Goal: Task Accomplishment & Management: Complete application form

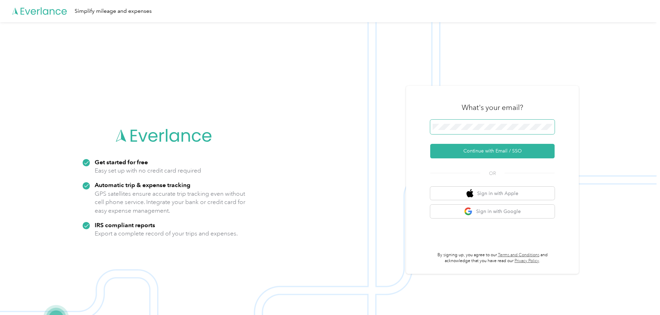
click at [478, 120] on span at bounding box center [492, 127] width 124 height 15
click at [475, 130] on span at bounding box center [492, 127] width 124 height 15
click at [477, 152] on button "Continue with Email / SSO" at bounding box center [492, 151] width 124 height 15
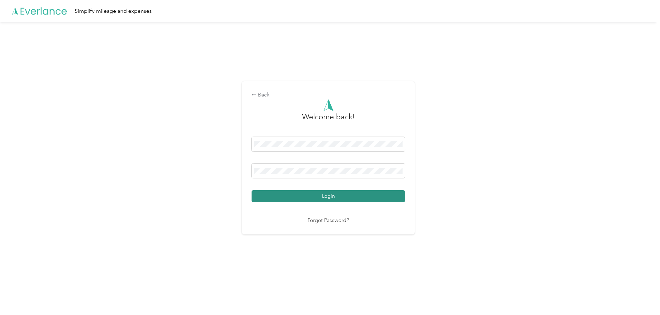
click at [316, 195] on button "Login" at bounding box center [328, 196] width 153 height 12
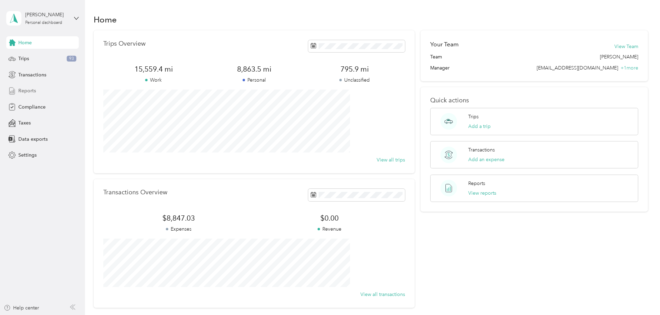
click at [32, 87] on span "Reports" at bounding box center [27, 90] width 18 height 7
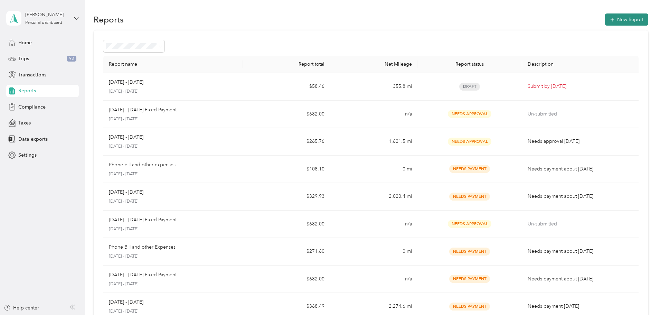
click at [605, 20] on button "New Report" at bounding box center [626, 19] width 43 height 12
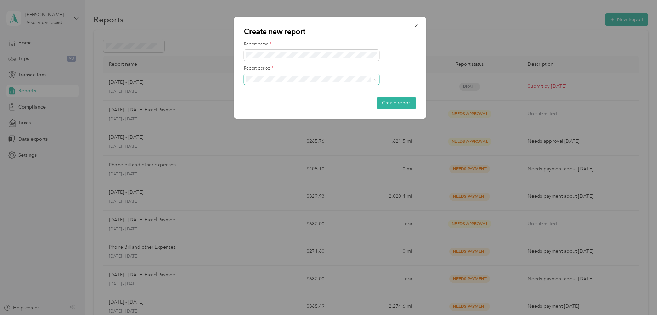
click at [374, 78] on icon at bounding box center [375, 79] width 3 height 3
click at [362, 98] on li "[DATE] - [DATE]" at bounding box center [312, 103] width 136 height 12
click at [395, 106] on button "Create report" at bounding box center [396, 103] width 39 height 12
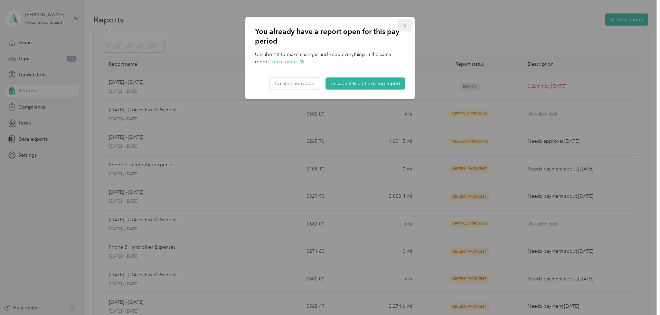
click at [404, 26] on icon "button" at bounding box center [405, 25] width 3 height 3
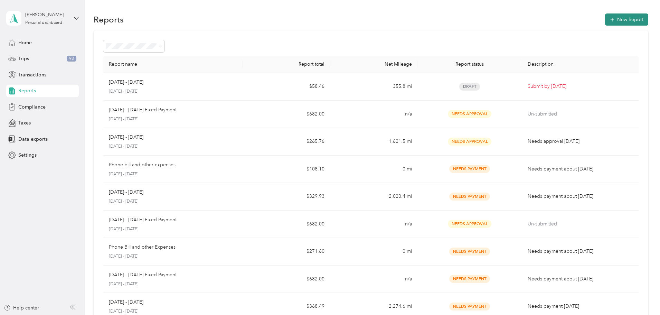
click at [605, 18] on button "New Report" at bounding box center [626, 19] width 43 height 12
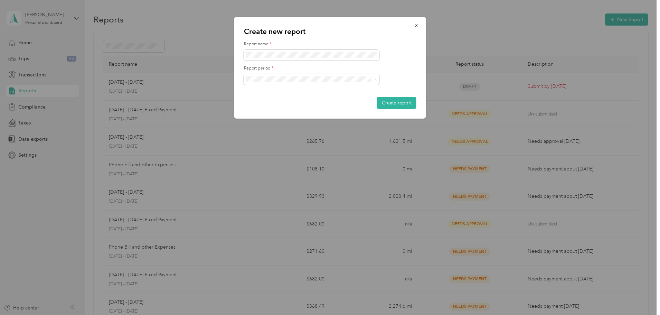
click at [348, 102] on div "[DATE] - [DATE]" at bounding box center [312, 103] width 126 height 7
click at [403, 96] on form "Report name * Report period * Create report" at bounding box center [330, 75] width 172 height 68
click at [402, 101] on button "Create report" at bounding box center [396, 103] width 39 height 12
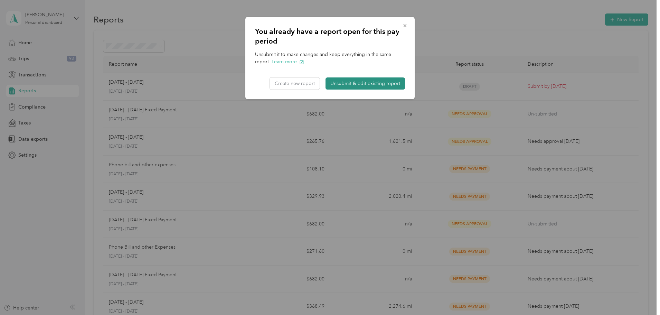
click at [367, 85] on button "Unsubmit & edit existing report" at bounding box center [366, 83] width 80 height 12
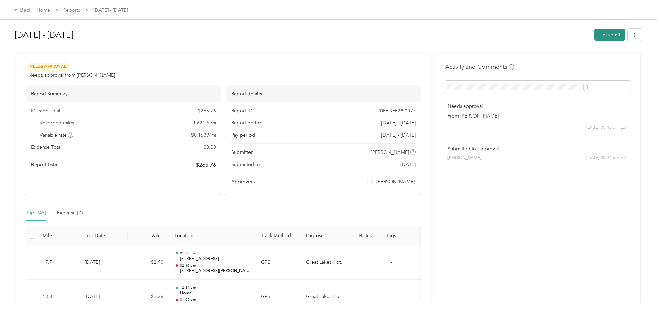
click at [595, 37] on button "Unsubmit" at bounding box center [610, 35] width 31 height 12
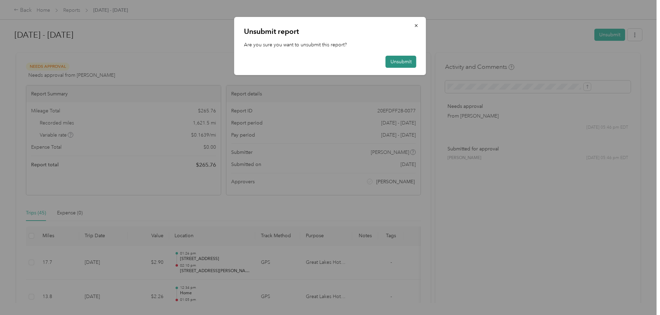
click at [409, 63] on button "Unsubmit" at bounding box center [401, 62] width 31 height 12
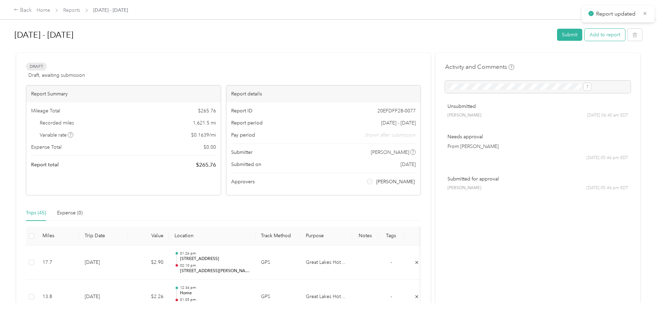
click at [585, 34] on button "Add to report" at bounding box center [605, 35] width 40 height 12
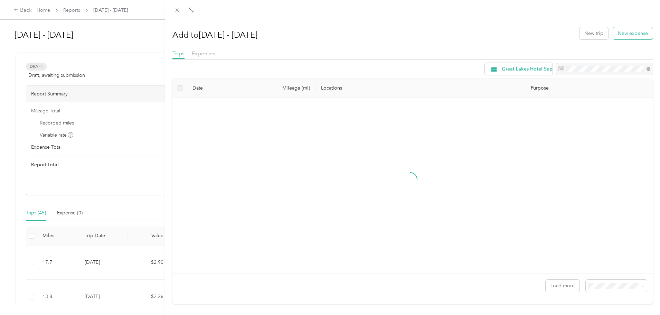
click at [639, 32] on button "New expense" at bounding box center [633, 33] width 40 height 12
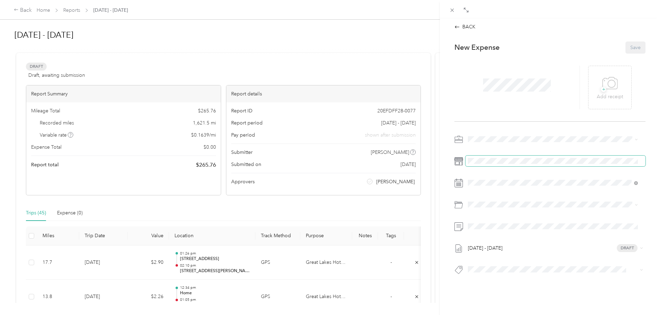
click at [470, 164] on span at bounding box center [556, 161] width 180 height 11
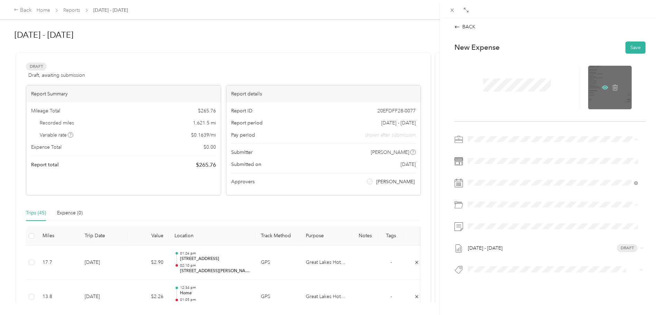
click at [602, 86] on icon at bounding box center [605, 87] width 6 height 4
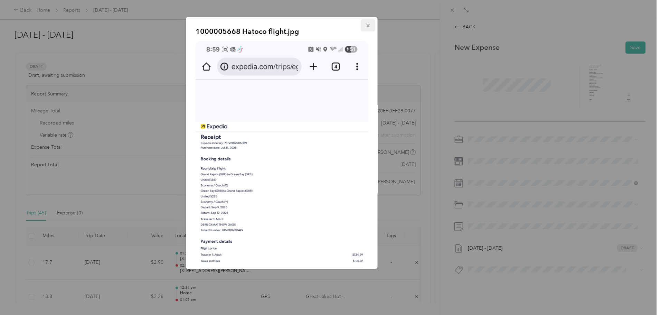
click at [366, 26] on icon "button" at bounding box center [367, 25] width 3 height 3
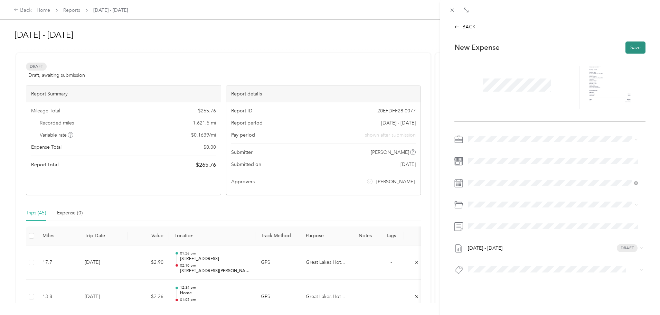
click at [630, 43] on button "Save" at bounding box center [636, 47] width 20 height 12
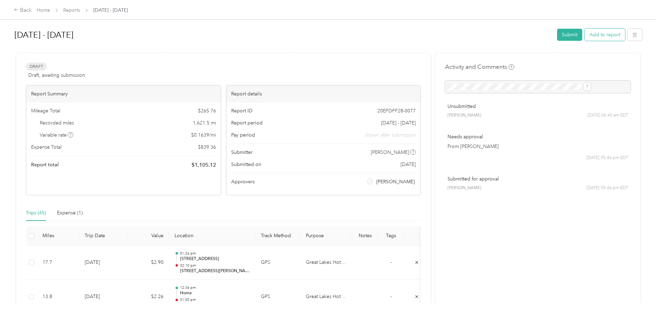
click at [585, 31] on button "Add to report" at bounding box center [605, 35] width 40 height 12
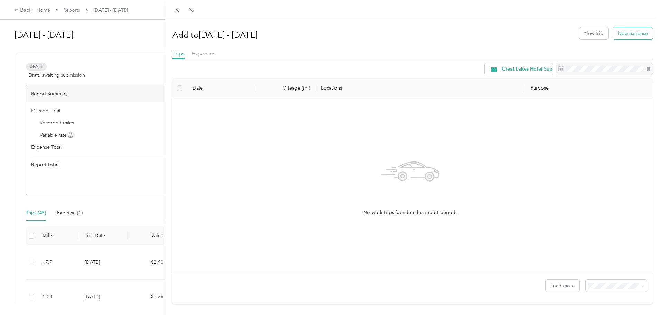
click at [616, 38] on button "New expense" at bounding box center [633, 33] width 40 height 12
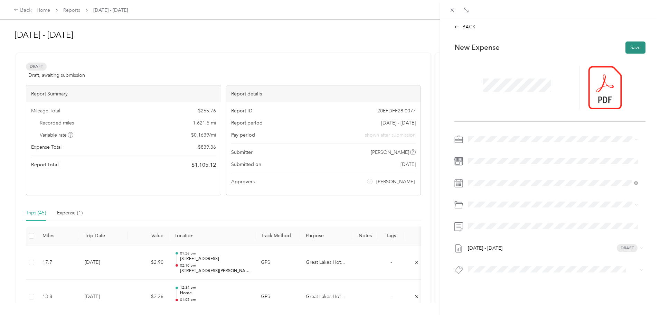
click at [630, 48] on button "Save" at bounding box center [636, 47] width 20 height 12
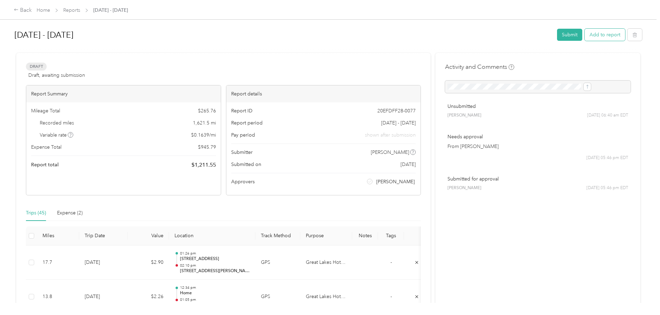
click at [585, 33] on button "Add to report" at bounding box center [605, 35] width 40 height 12
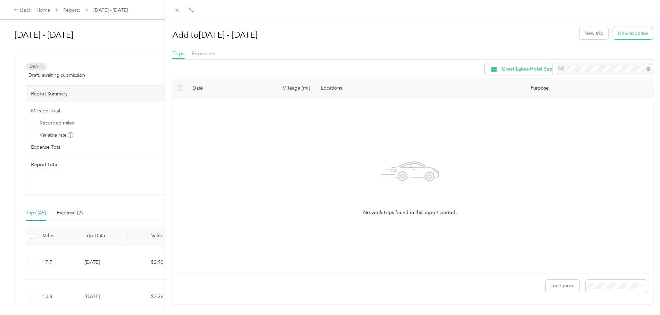
click at [629, 32] on button "New expense" at bounding box center [633, 33] width 40 height 12
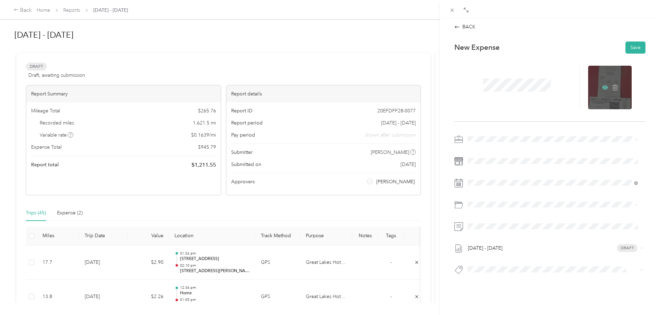
click at [604, 87] on icon at bounding box center [605, 87] width 6 height 4
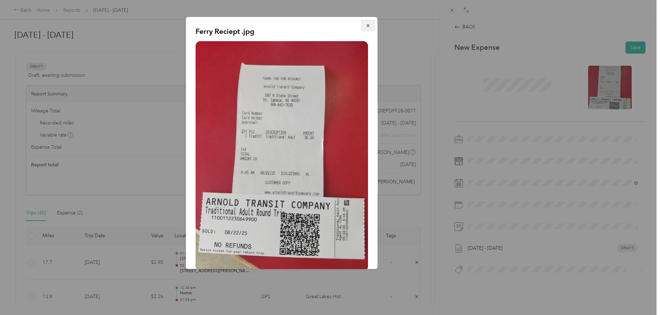
click at [366, 24] on icon "button" at bounding box center [368, 25] width 5 height 5
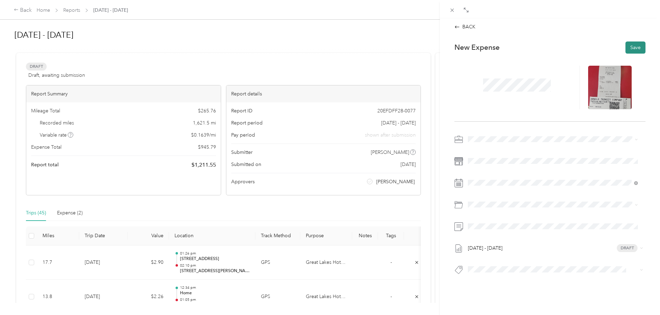
click at [634, 44] on button "Save" at bounding box center [636, 47] width 20 height 12
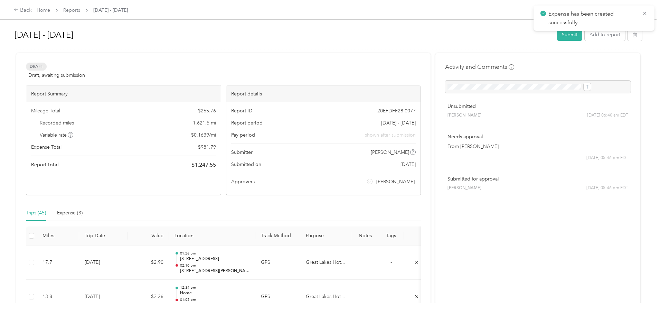
click at [555, 47] on div at bounding box center [329, 49] width 628 height 7
click at [585, 32] on button "Add to report" at bounding box center [605, 35] width 40 height 12
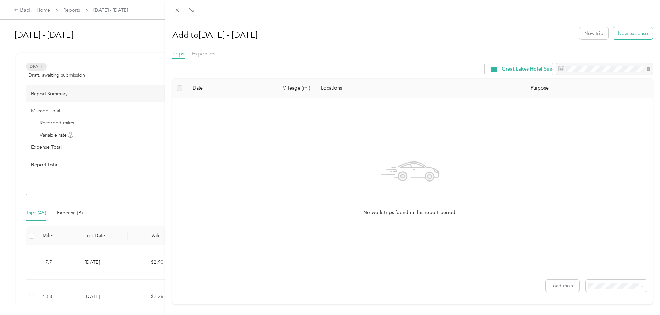
click at [619, 33] on button "New expense" at bounding box center [633, 33] width 40 height 12
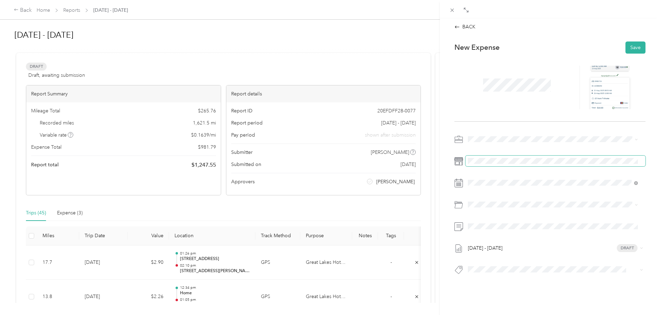
click at [480, 164] on span at bounding box center [556, 161] width 180 height 11
click at [626, 48] on button "Save" at bounding box center [636, 47] width 20 height 12
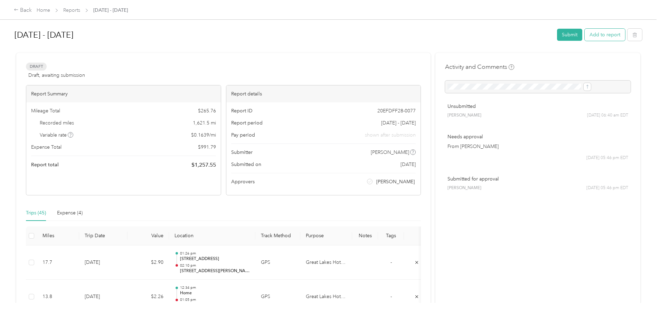
click at [585, 34] on button "Add to report" at bounding box center [605, 35] width 40 height 12
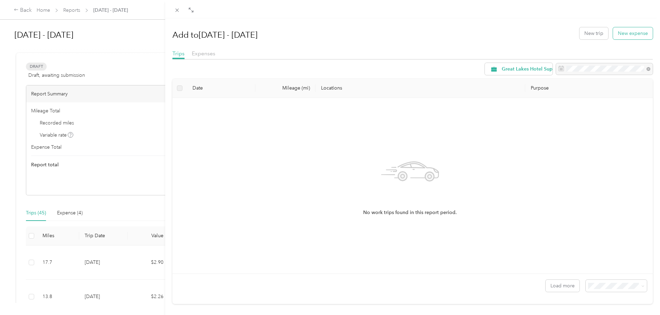
click at [616, 35] on button "New expense" at bounding box center [633, 33] width 40 height 12
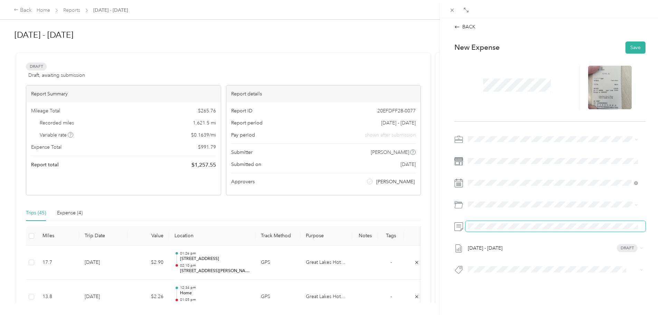
click at [476, 222] on span at bounding box center [556, 226] width 180 height 11
click at [601, 95] on div at bounding box center [610, 88] width 44 height 44
click at [602, 87] on icon at bounding box center [605, 87] width 6 height 4
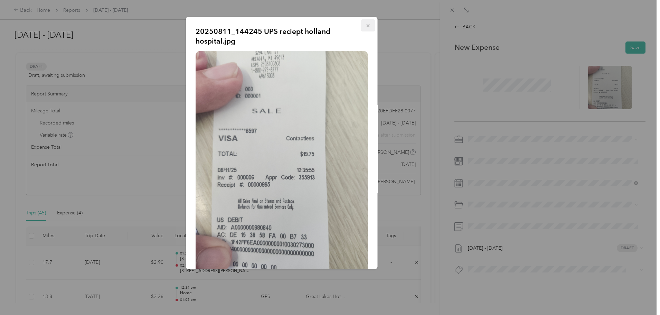
click at [366, 27] on icon "button" at bounding box center [368, 25] width 5 height 5
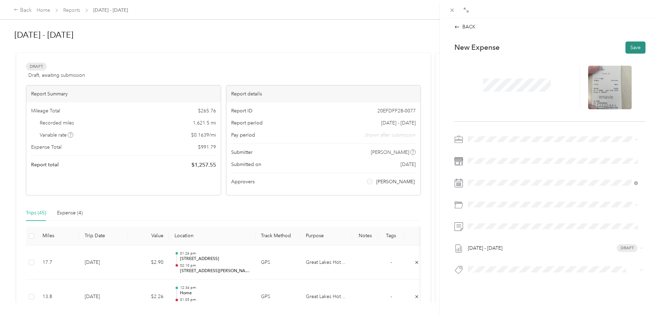
click at [633, 46] on button "Save" at bounding box center [636, 47] width 20 height 12
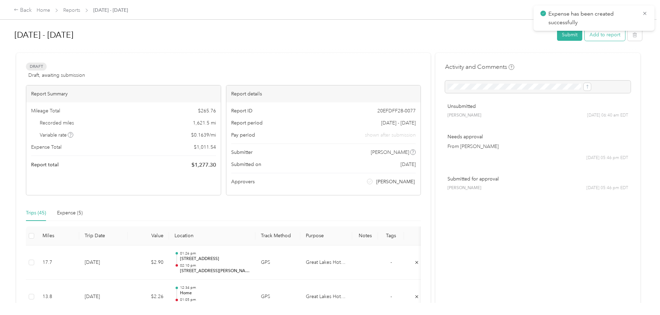
click at [585, 35] on button "Add to report" at bounding box center [605, 35] width 40 height 12
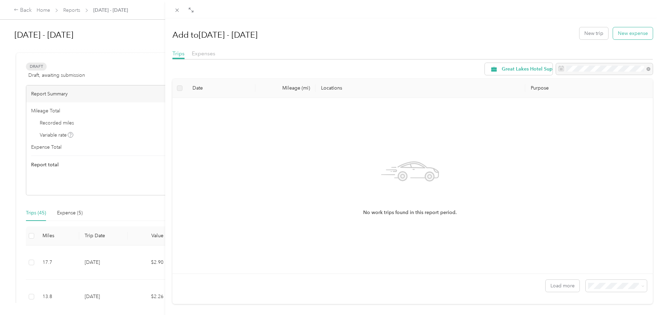
click at [618, 31] on button "New expense" at bounding box center [633, 33] width 40 height 12
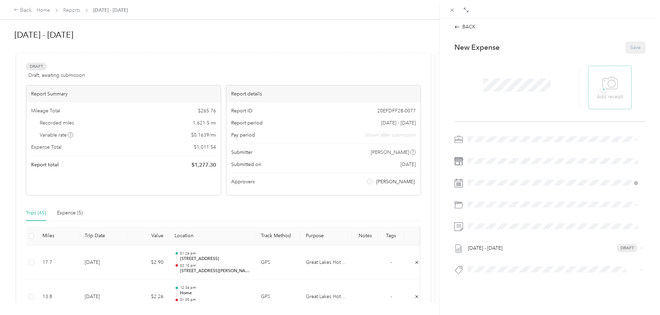
click at [604, 83] on icon at bounding box center [610, 83] width 16 height 19
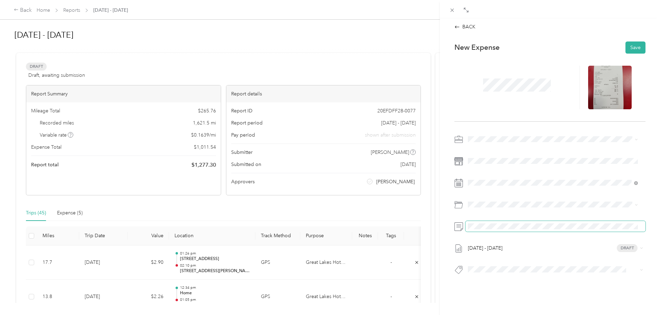
click at [487, 231] on span at bounding box center [556, 226] width 180 height 11
click at [605, 77] on div at bounding box center [610, 88] width 44 height 44
click at [602, 85] on icon at bounding box center [605, 87] width 6 height 6
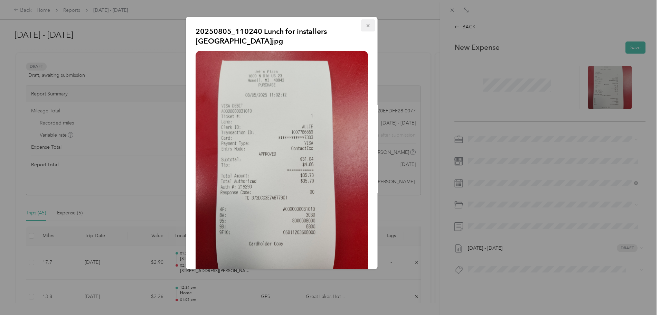
click at [366, 28] on icon "button" at bounding box center [368, 25] width 5 height 5
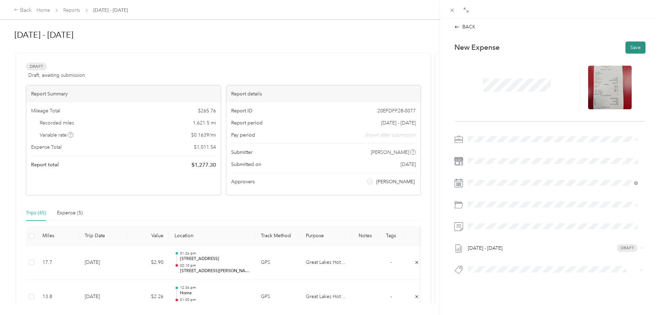
click at [629, 45] on button "Save" at bounding box center [636, 47] width 20 height 12
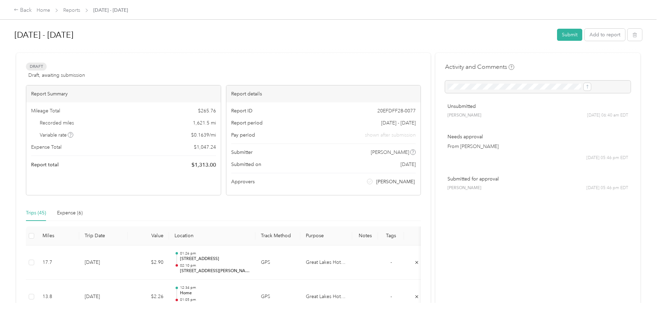
click at [159, 88] on div "Report Summary" at bounding box center [123, 93] width 195 height 17
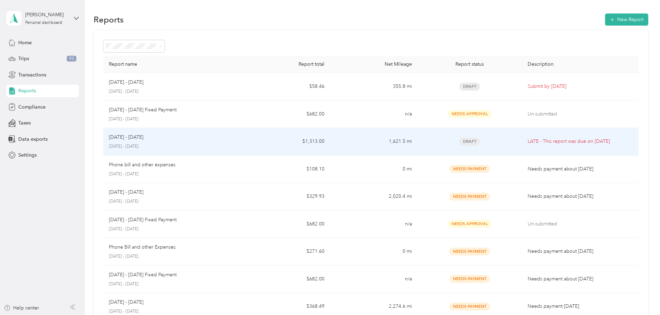
click at [183, 142] on div "[DATE] - [DATE] [DATE] - [DATE]" at bounding box center [173, 141] width 129 height 16
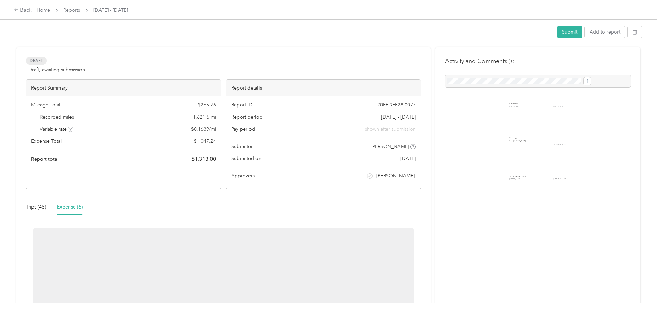
click at [183, 142] on div "Expense Total $ 1,047.24" at bounding box center [123, 141] width 185 height 7
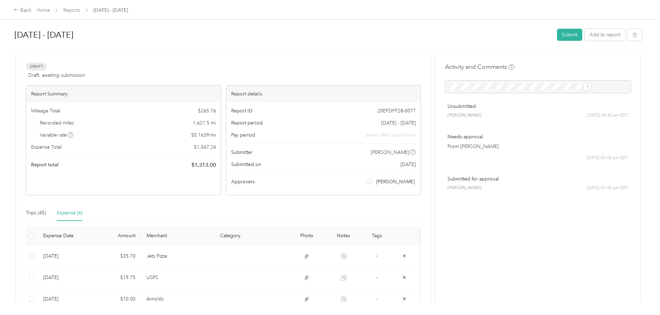
click at [256, 93] on div "Report details" at bounding box center [323, 93] width 195 height 17
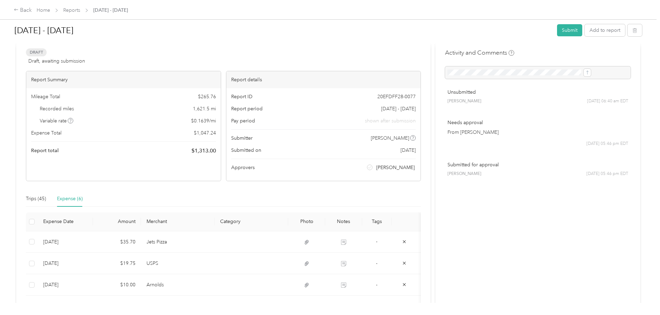
scroll to position [8, 0]
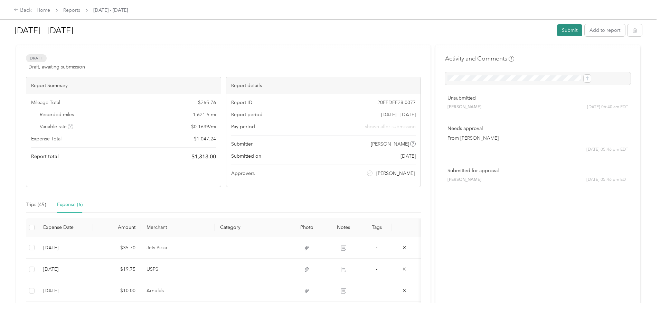
click at [557, 27] on button "Submit" at bounding box center [569, 30] width 25 height 12
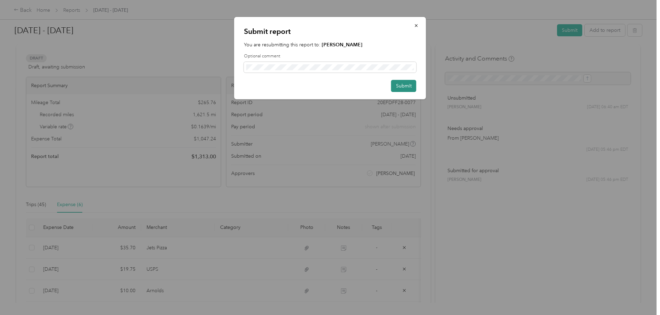
click at [400, 84] on button "Submit" at bounding box center [403, 86] width 25 height 12
